Goal: Task Accomplishment & Management: Manage account settings

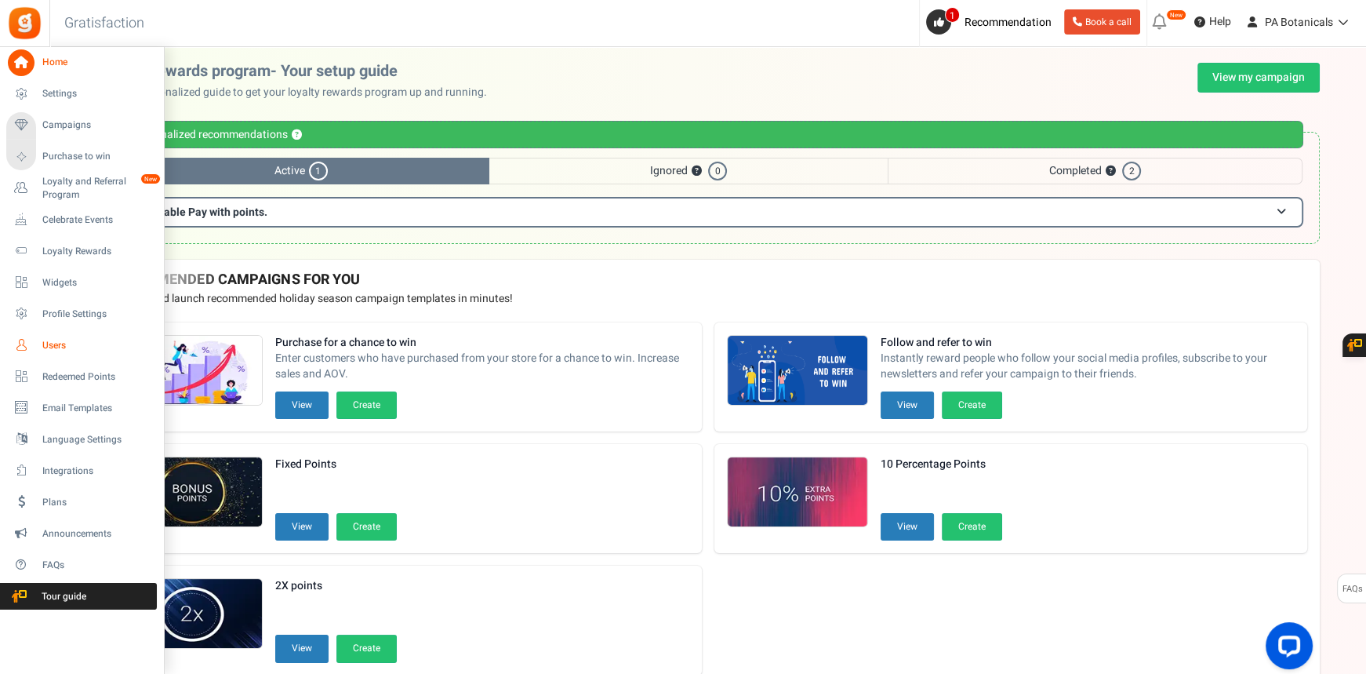
click at [71, 344] on span "Users" at bounding box center [97, 345] width 110 height 13
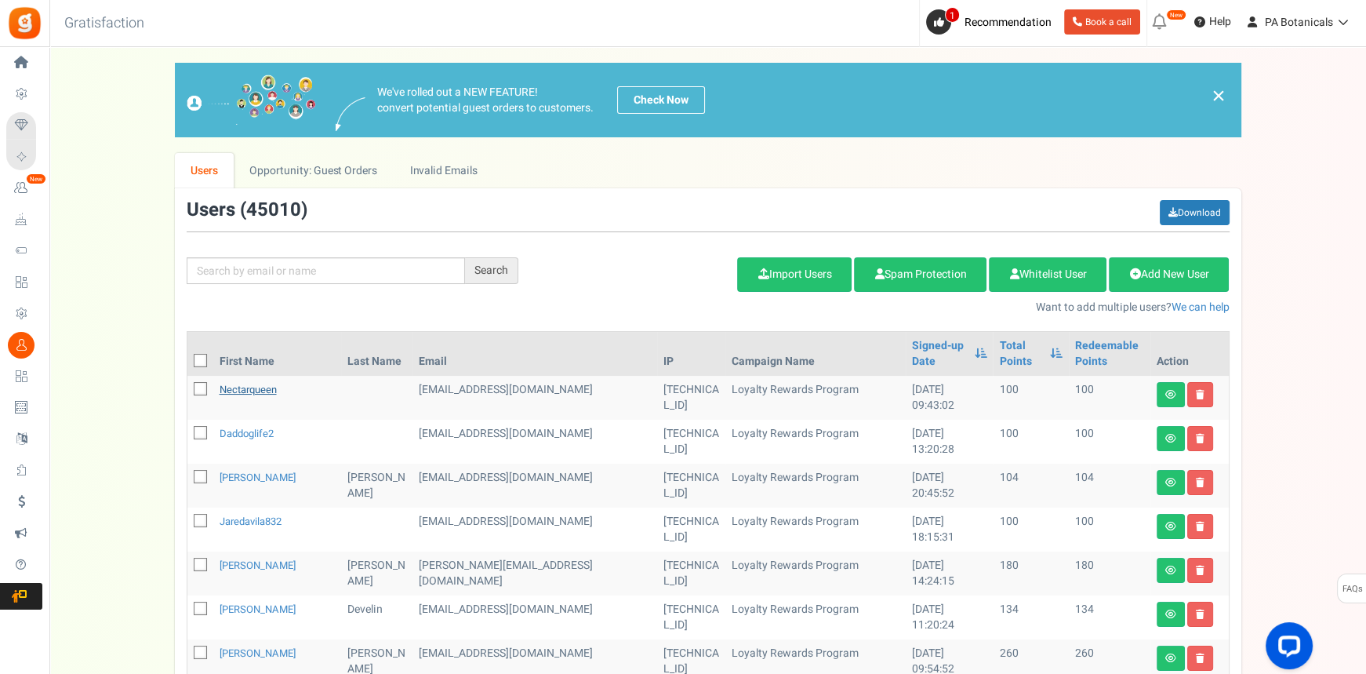
click at [247, 382] on link "nectarqueen" at bounding box center [248, 389] width 57 height 15
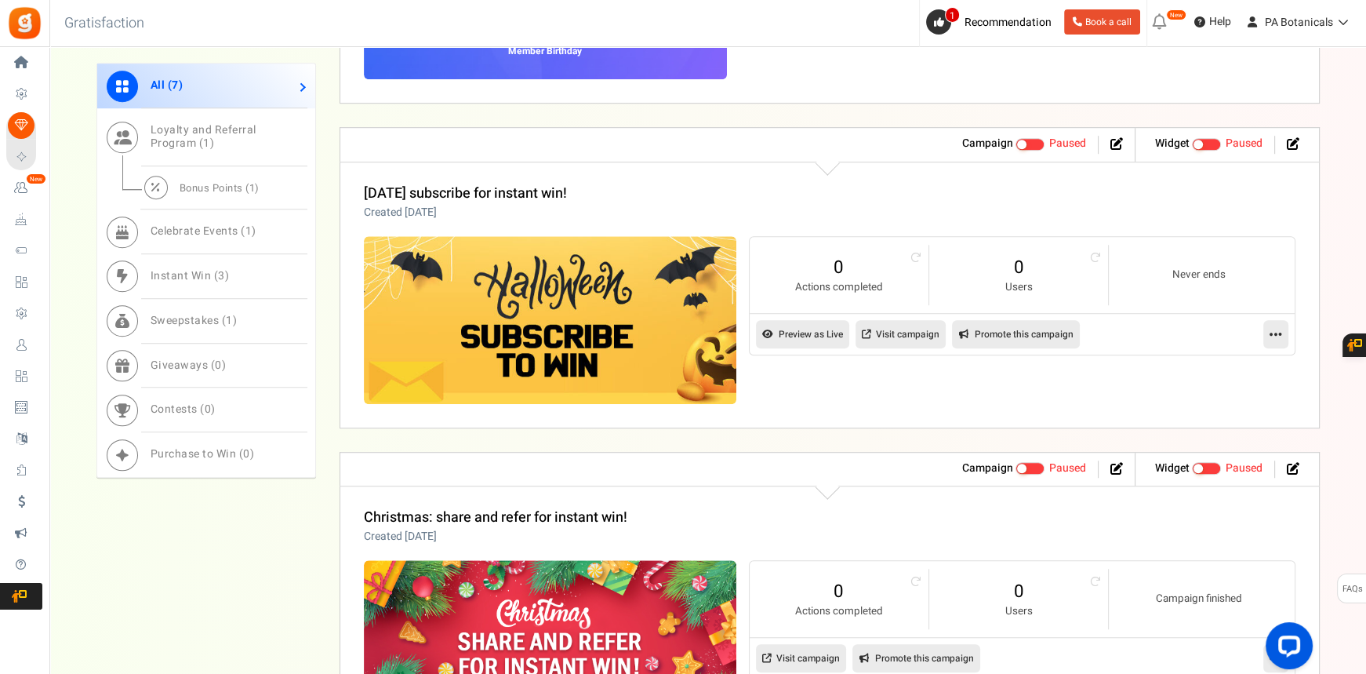
scroll to position [1381, 0]
